Goal: Information Seeking & Learning: Learn about a topic

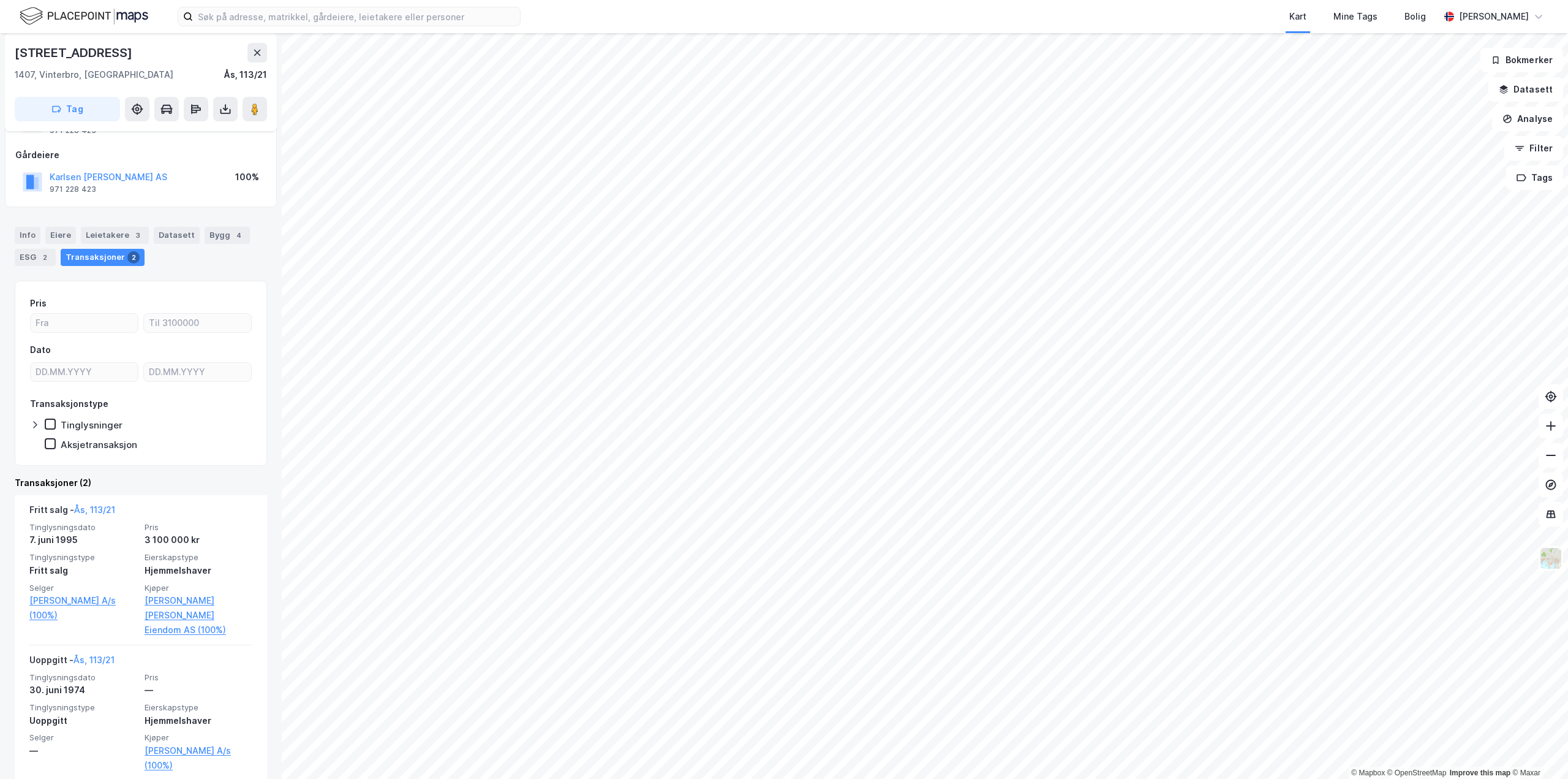
scroll to position [58, 0]
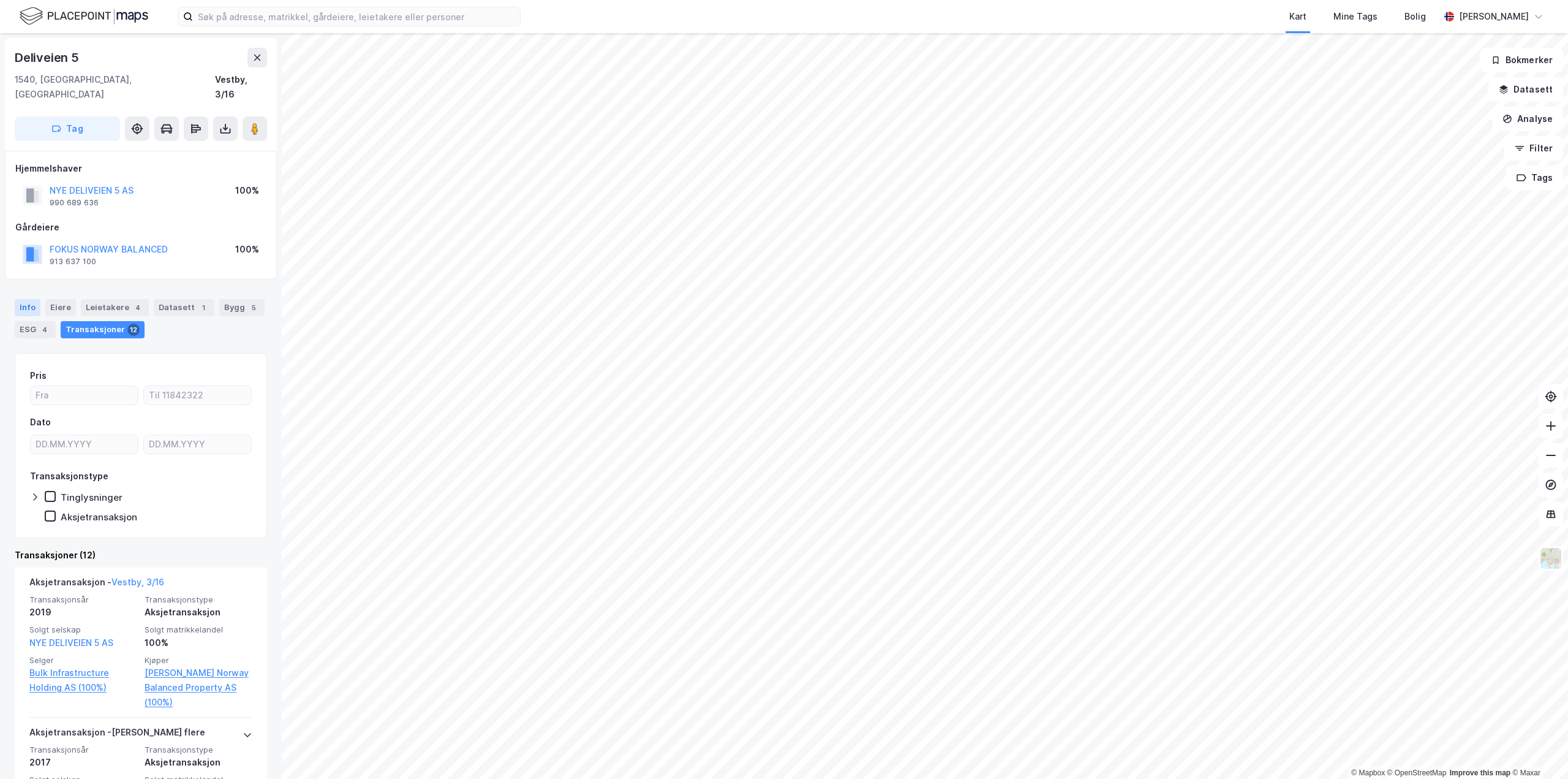
click at [29, 299] on div "Info" at bounding box center [27, 307] width 26 height 17
